Goal: Task Accomplishment & Management: Manage account settings

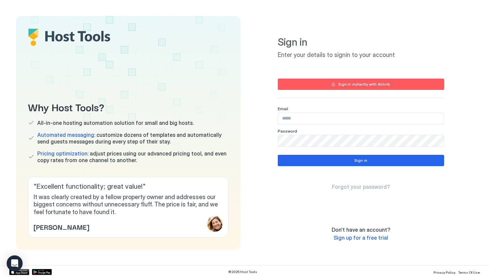
click at [300, 119] on input "Input Field" at bounding box center [361, 118] width 166 height 11
click at [311, 117] on input "Input Field" at bounding box center [361, 118] width 166 height 11
click at [352, 133] on div "Password" at bounding box center [361, 137] width 166 height 18
click at [338, 118] on input "Input Field" at bounding box center [361, 118] width 166 height 11
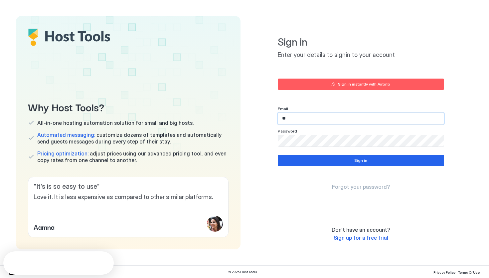
type input "*"
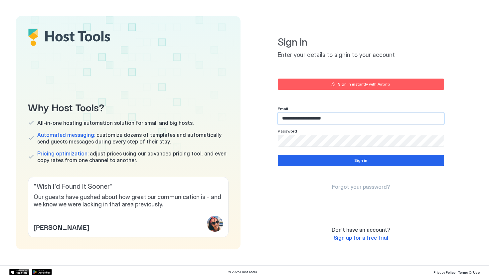
type input "**********"
click at [342, 161] on button "Sign in" at bounding box center [361, 160] width 166 height 11
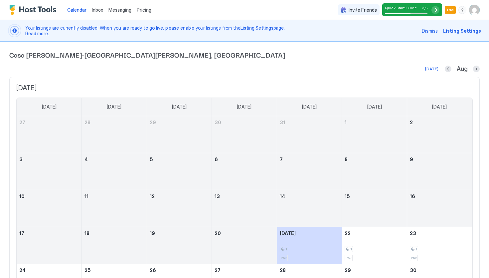
click at [479, 8] on img "User profile" at bounding box center [474, 10] width 11 height 11
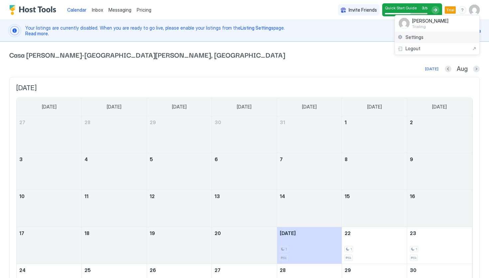
click at [456, 39] on div "Settings" at bounding box center [437, 38] width 84 height 12
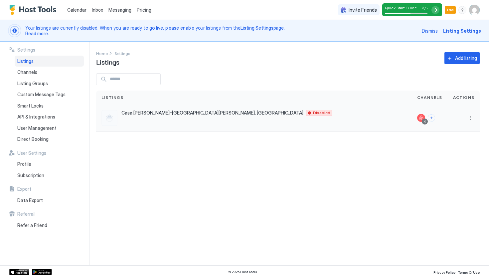
click at [421, 118] on div at bounding box center [421, 118] width 8 height 8
click at [462, 117] on div at bounding box center [463, 118] width 21 height 8
click at [473, 33] on span "Listing Settings" at bounding box center [462, 30] width 38 height 7
click at [464, 31] on span "Listing Settings" at bounding box center [462, 30] width 38 height 7
click at [456, 30] on span "Listing Settings" at bounding box center [462, 30] width 38 height 7
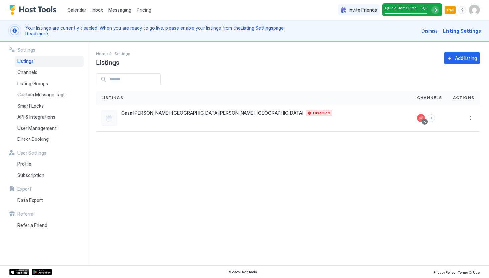
click at [467, 30] on span "Listing Settings" at bounding box center [462, 30] width 38 height 7
click at [458, 32] on span "Listing Settings" at bounding box center [462, 30] width 38 height 7
click at [457, 33] on span "Listing Settings" at bounding box center [462, 30] width 38 height 7
click at [16, 32] on div at bounding box center [14, 30] width 9 height 9
click at [437, 10] on div at bounding box center [435, 10] width 8 height 8
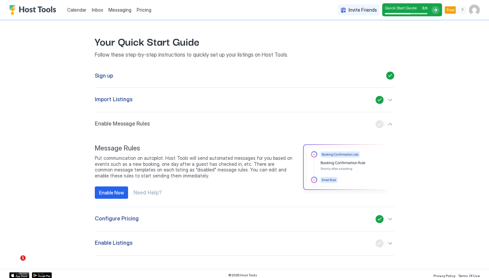
scroll to position [24, 0]
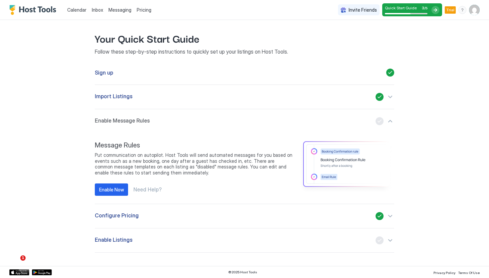
click at [134, 244] on div "Enable Listings" at bounding box center [244, 240] width 299 height 8
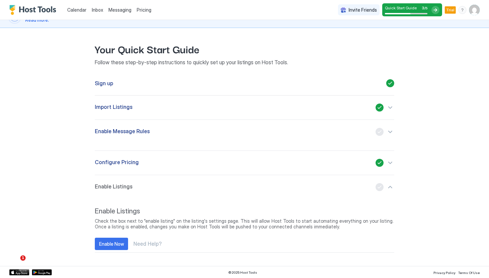
scroll to position [13, 0]
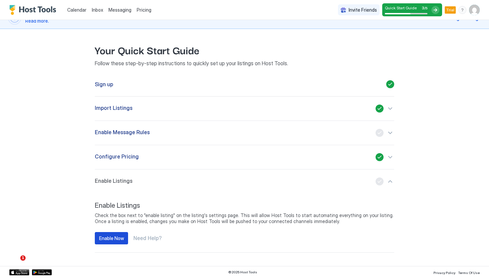
click at [121, 239] on div "Enable Now" at bounding box center [111, 237] width 25 height 7
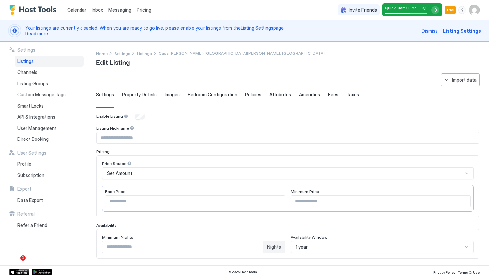
click at [143, 11] on span "Pricing" at bounding box center [144, 10] width 15 height 6
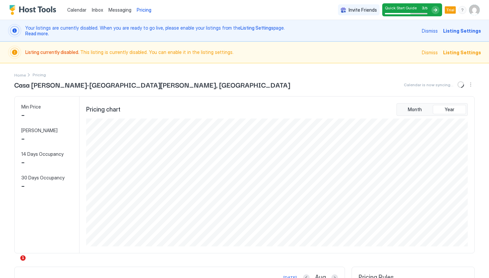
scroll to position [128, 383]
click at [455, 52] on span "Listing Settings" at bounding box center [462, 52] width 38 height 7
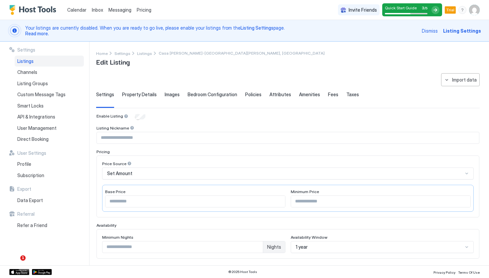
click at [180, 202] on input "****" at bounding box center [195, 201] width 180 height 11
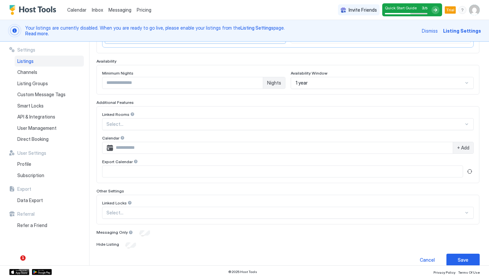
scroll to position [172, 0]
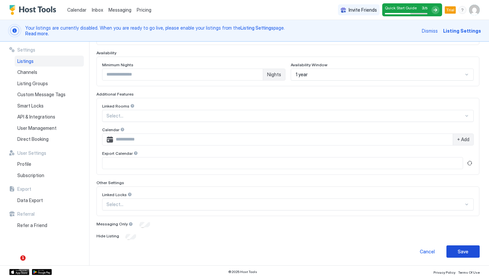
type input "****"
click at [465, 254] on div "Save" at bounding box center [463, 251] width 11 height 7
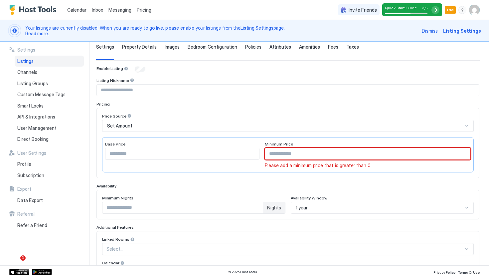
click at [381, 155] on input "Input Field" at bounding box center [367, 153] width 205 height 11
click at [190, 152] on input "****" at bounding box center [182, 153] width 154 height 11
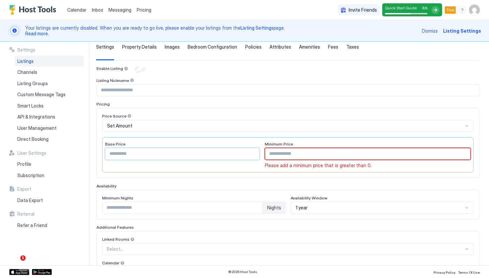
click at [290, 150] on input "Input Field" at bounding box center [367, 153] width 205 height 11
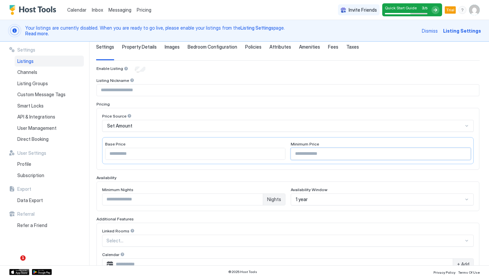
type input "****"
click at [164, 155] on input "****" at bounding box center [195, 153] width 180 height 11
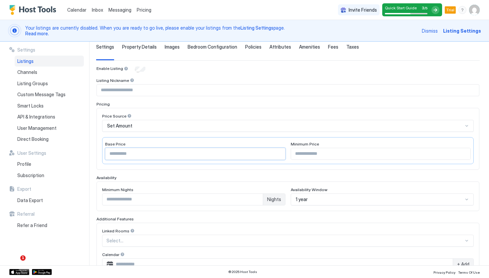
type input "****"
click at [247, 134] on div "Price Source Set Amount Base Price **** Minimum Price ****" at bounding box center [287, 138] width 371 height 51
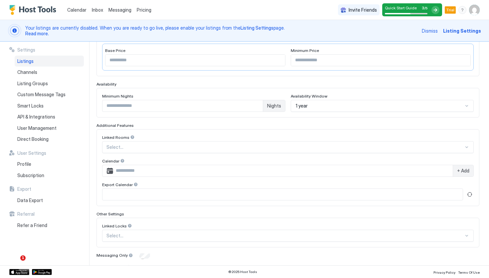
scroll to position [172, 0]
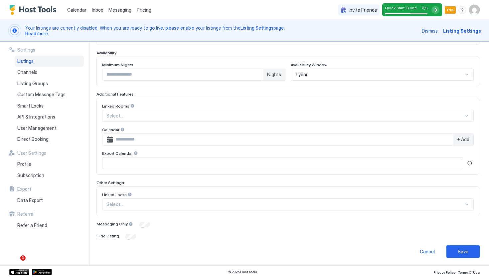
click at [470, 253] on button "Save" at bounding box center [462, 251] width 33 height 12
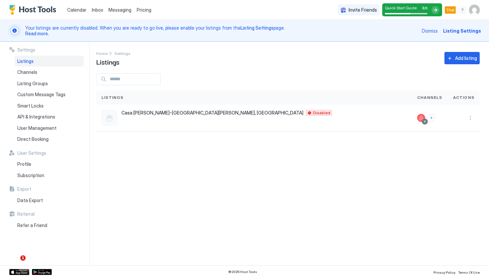
click at [455, 32] on span "Listing Settings" at bounding box center [462, 30] width 38 height 7
click at [37, 175] on span "Subscription" at bounding box center [30, 175] width 27 height 6
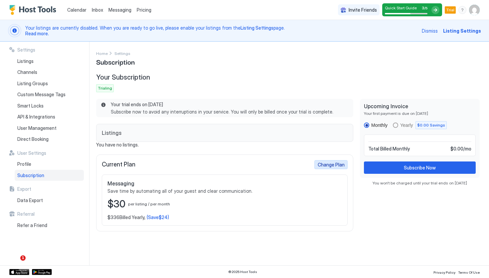
click at [326, 165] on div "Change Plan" at bounding box center [331, 164] width 27 height 7
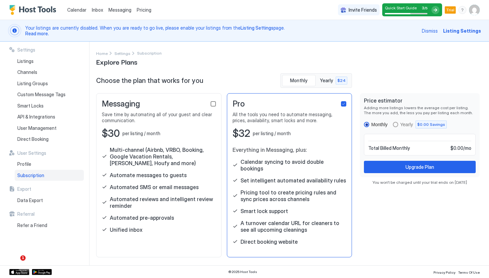
click at [213, 105] on div "checkbox" at bounding box center [213, 103] width 5 height 5
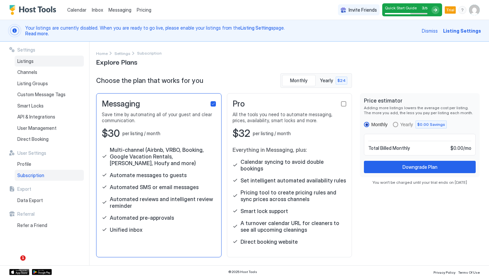
click at [45, 61] on div "Listings" at bounding box center [49, 61] width 69 height 11
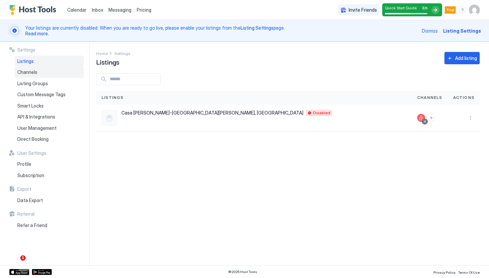
click at [50, 69] on div "Channels" at bounding box center [49, 72] width 69 height 11
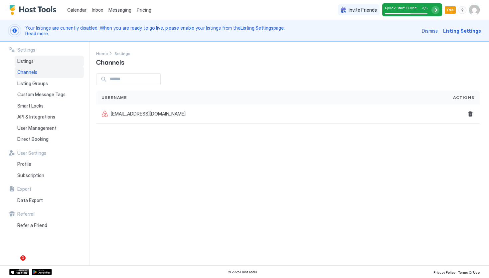
click at [50, 62] on div "Listings" at bounding box center [49, 61] width 69 height 11
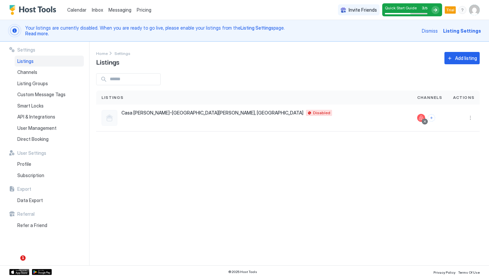
click at [476, 10] on img "User profile" at bounding box center [474, 10] width 11 height 11
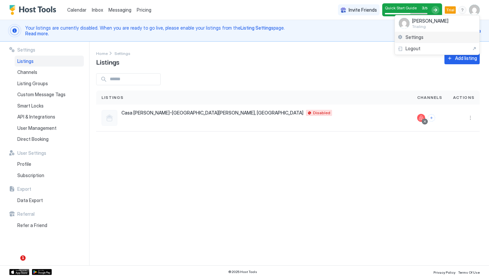
click at [417, 39] on span "Settings" at bounding box center [414, 37] width 18 height 6
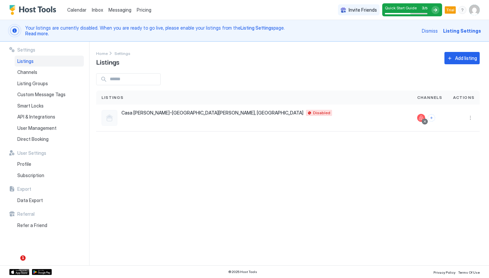
click at [62, 61] on div "Listings" at bounding box center [49, 61] width 69 height 11
click at [422, 119] on div at bounding box center [421, 118] width 8 height 8
click at [313, 113] on span "Disabled" at bounding box center [321, 113] width 17 height 0
click at [472, 15] on div "Invite Friends Quick Start Guide 3 / 5 Trial PM" at bounding box center [409, 10] width 142 height 20
click at [473, 14] on img "User profile" at bounding box center [474, 10] width 11 height 11
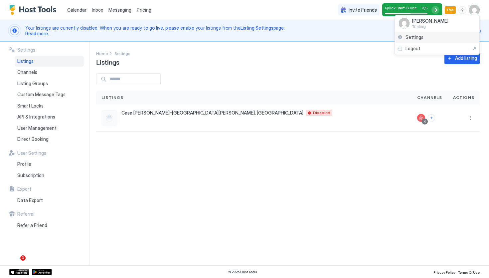
click at [448, 39] on div "Settings" at bounding box center [437, 38] width 84 height 12
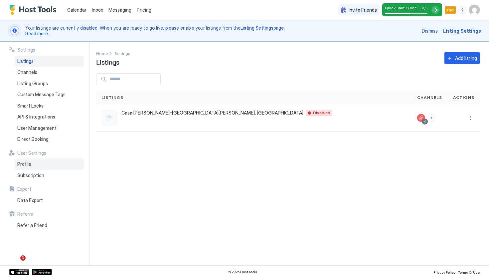
click at [61, 163] on div "Profile" at bounding box center [49, 163] width 69 height 11
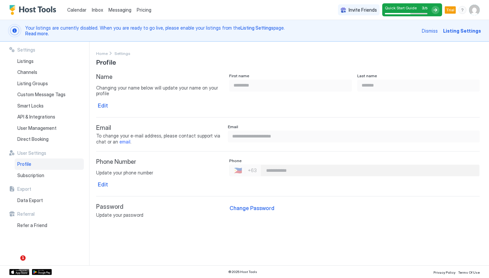
click at [42, 11] on img "Host Tools Logo" at bounding box center [34, 10] width 50 height 10
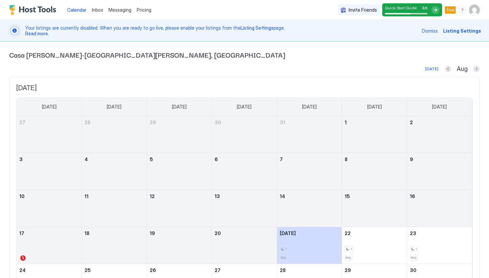
click at [438, 30] on span "Dismiss" at bounding box center [430, 30] width 16 height 7
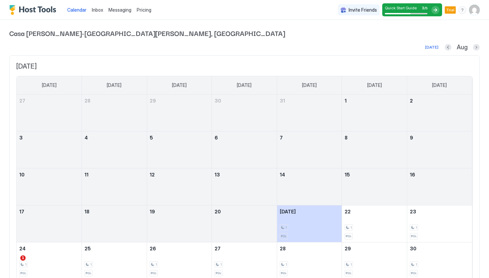
click at [460, 11] on div "menu" at bounding box center [462, 10] width 8 height 8
click at [474, 9] on div at bounding box center [244, 139] width 489 height 278
click at [475, 13] on img "User profile" at bounding box center [474, 10] width 11 height 11
click at [426, 37] on div "Settings" at bounding box center [437, 38] width 84 height 12
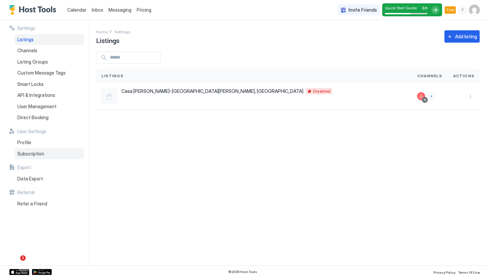
click at [40, 151] on span "Subscription" at bounding box center [30, 154] width 27 height 6
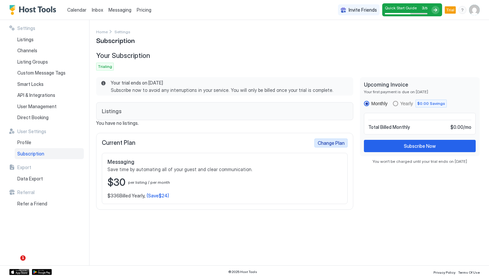
click at [339, 142] on div "Change Plan" at bounding box center [331, 142] width 27 height 7
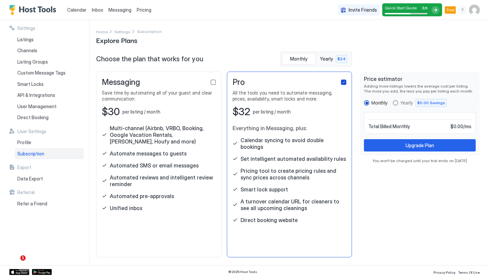
click at [343, 83] on icon "checkbox" at bounding box center [343, 82] width 3 height 2
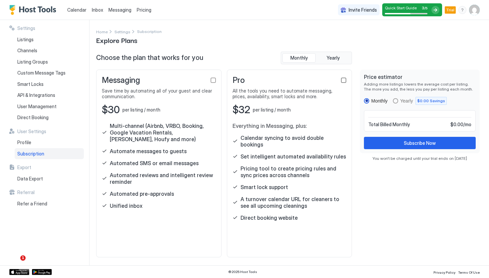
click at [463, 12] on div "menu" at bounding box center [462, 10] width 8 height 8
click at [476, 12] on div at bounding box center [244, 139] width 489 height 278
click at [472, 12] on img "User profile" at bounding box center [474, 10] width 11 height 11
click at [415, 37] on span "Settings" at bounding box center [414, 37] width 18 height 6
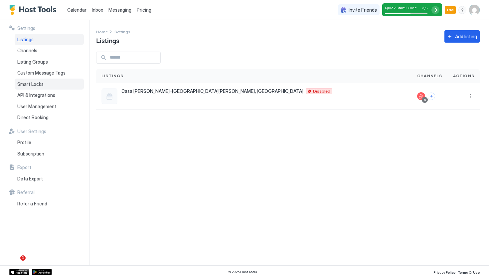
click at [36, 85] on span "Smart Locks" at bounding box center [30, 84] width 26 height 6
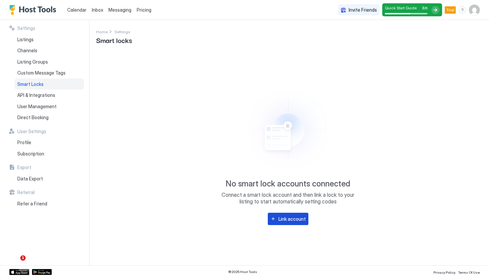
click at [286, 221] on div "Link account" at bounding box center [291, 218] width 27 height 7
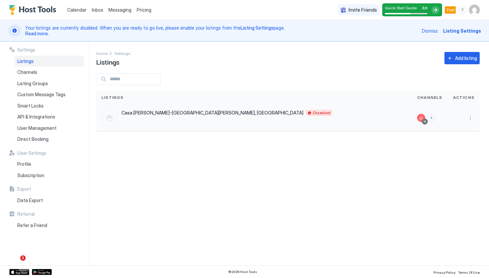
click at [426, 122] on div at bounding box center [424, 121] width 3 height 3
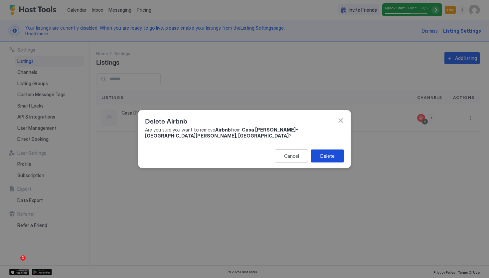
click at [329, 153] on div "Delete" at bounding box center [327, 155] width 14 height 7
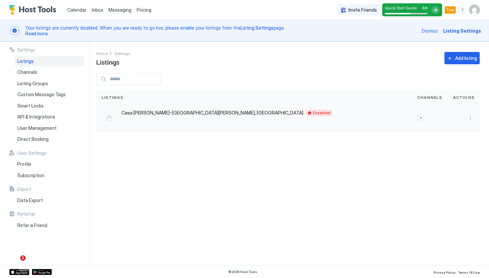
click at [162, 114] on span "Casa [PERSON_NAME]-[GEOGRAPHIC_DATA][PERSON_NAME], [GEOGRAPHIC_DATA]" at bounding box center [212, 113] width 182 height 6
